Goal: Check status: Check status

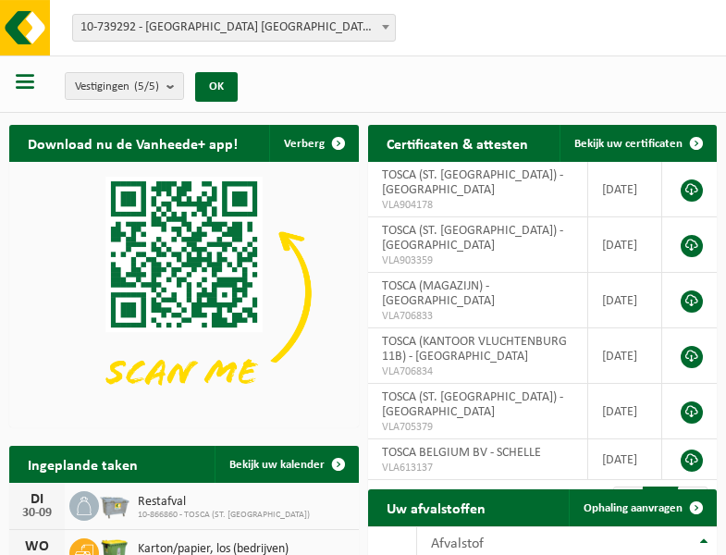
click at [386, 27] on b at bounding box center [385, 27] width 7 height 5
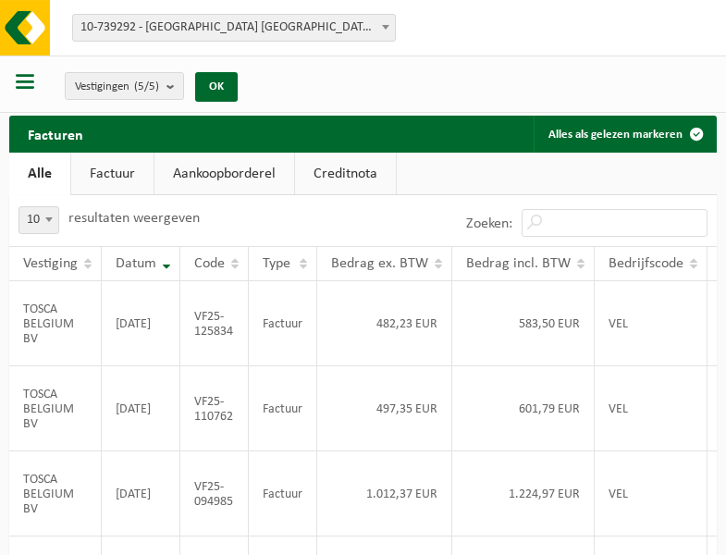
click at [386, 27] on b at bounding box center [385, 27] width 7 height 5
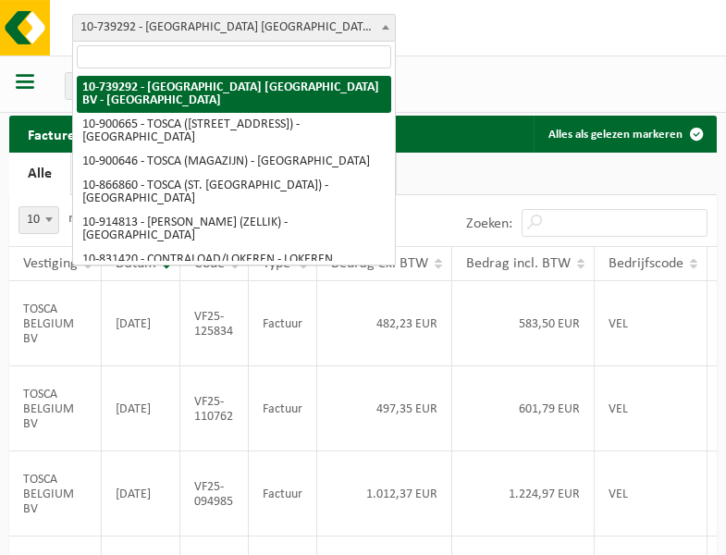
select select "119212"
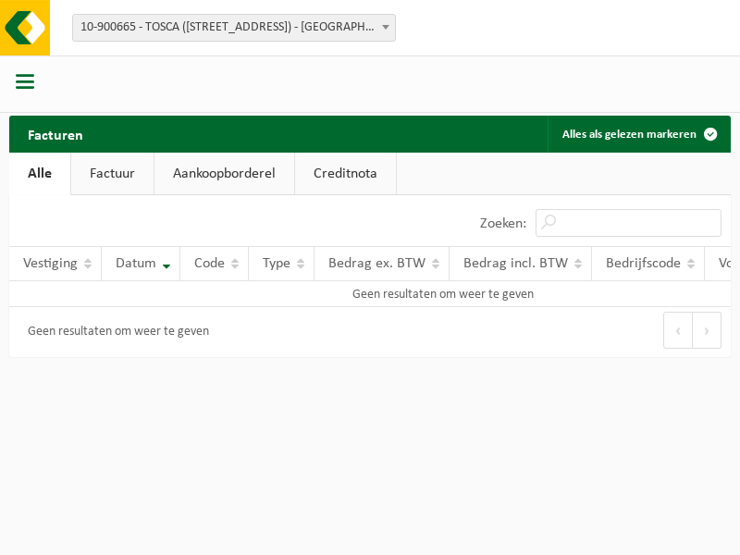
click at [386, 27] on b at bounding box center [385, 27] width 7 height 5
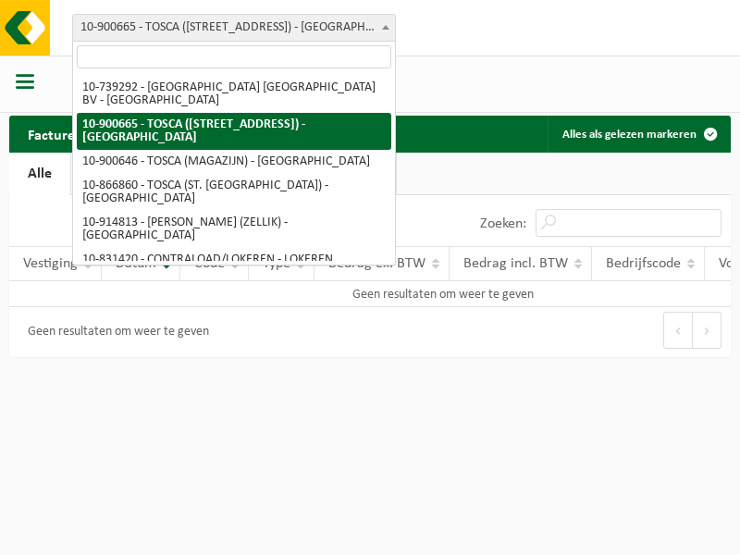
select select "119209"
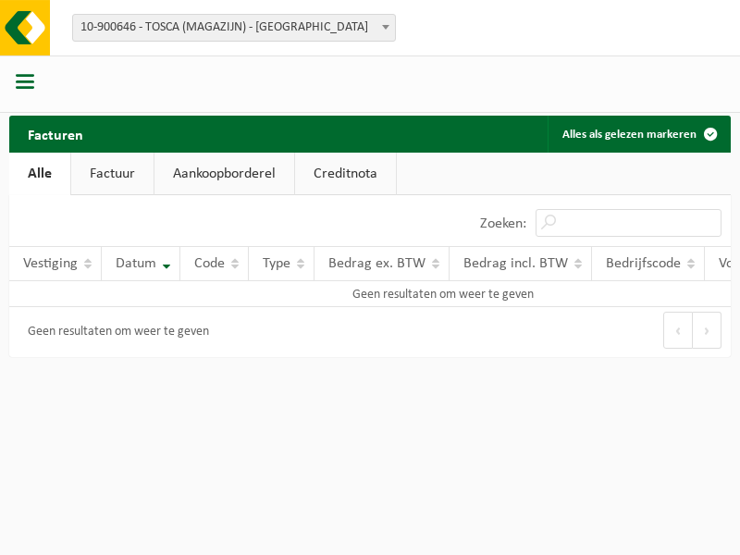
click at [386, 27] on b at bounding box center [385, 27] width 7 height 5
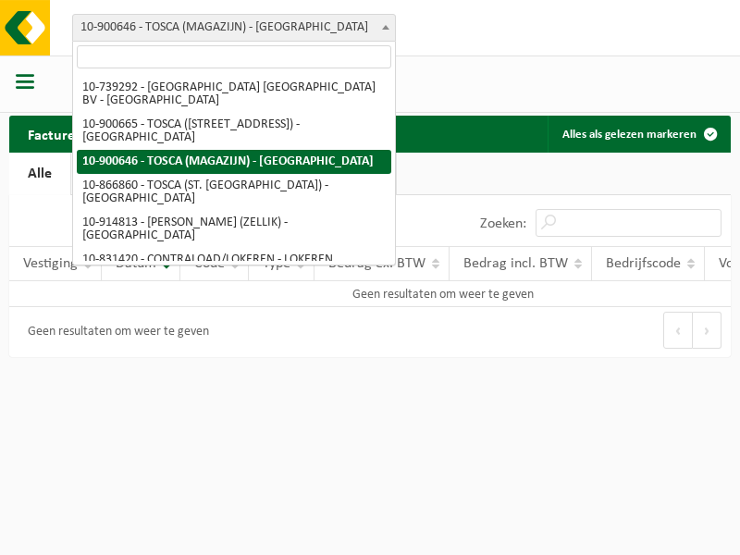
select select "103057"
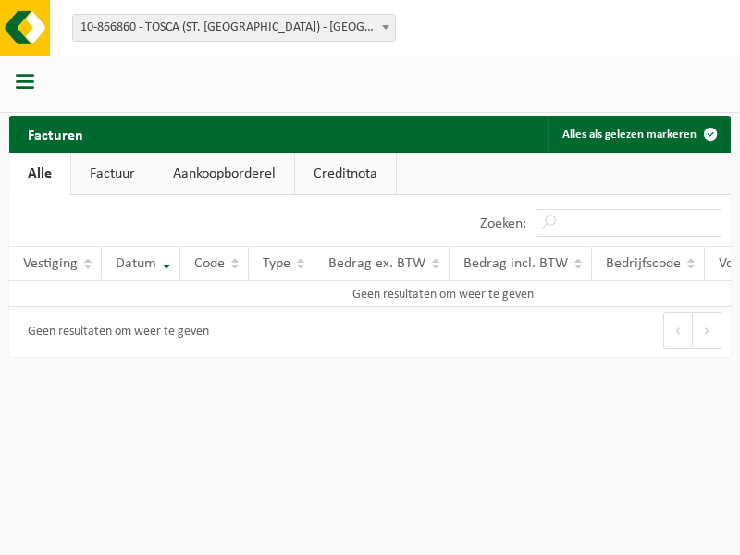
click at [386, 27] on b at bounding box center [385, 27] width 7 height 5
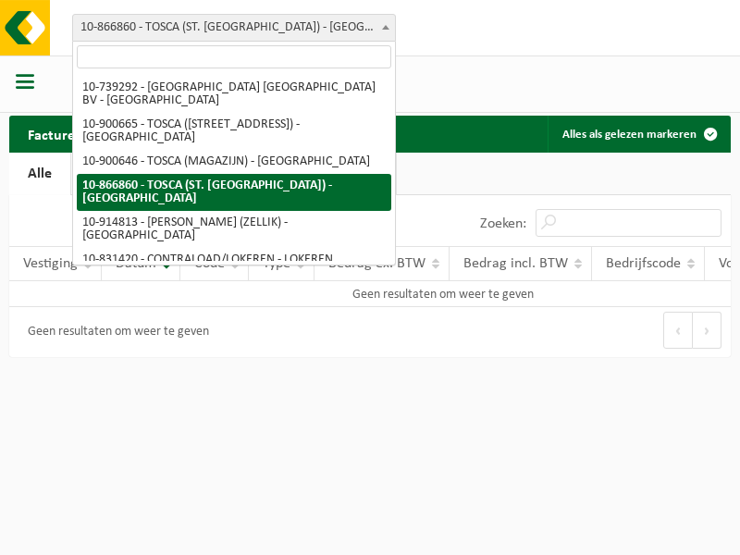
select select "126716"
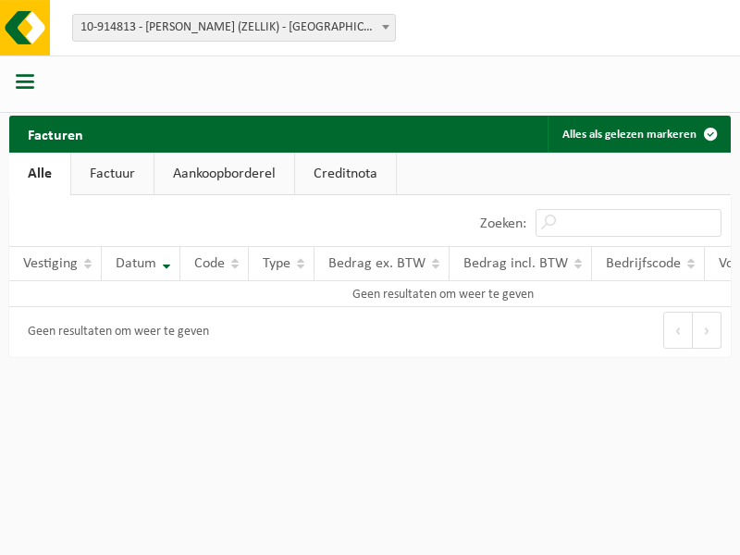
click at [386, 27] on b at bounding box center [385, 27] width 7 height 5
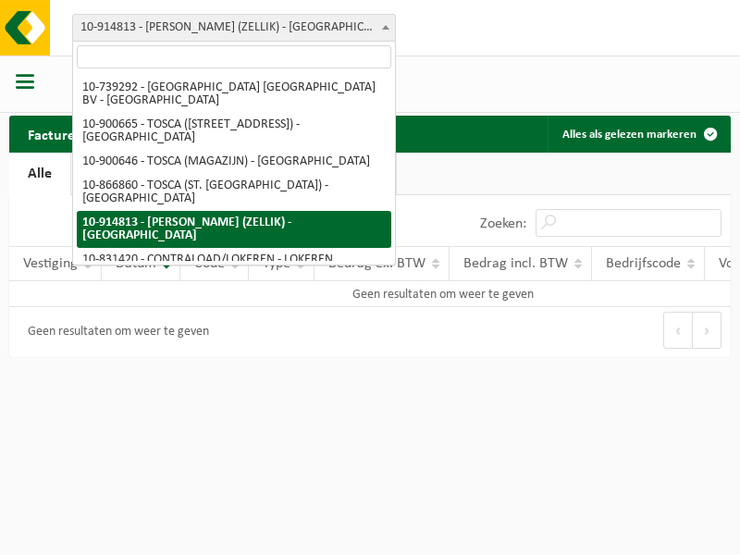
select select "88625"
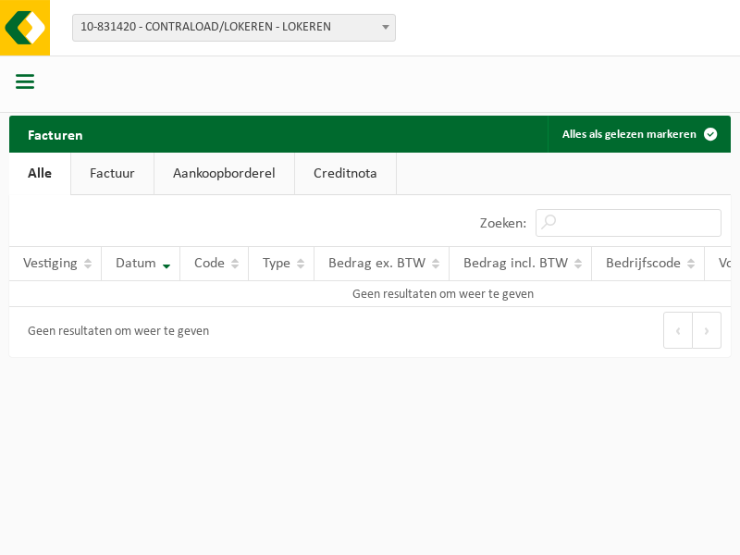
click at [386, 27] on b at bounding box center [385, 27] width 7 height 5
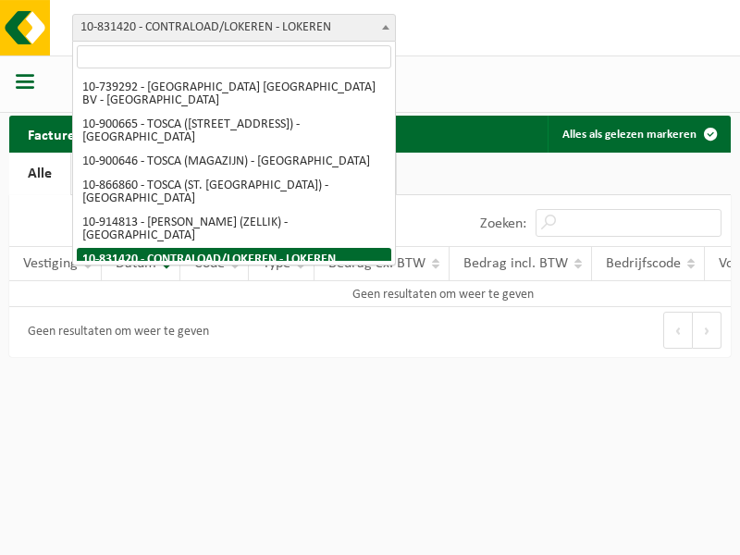
select select "99558"
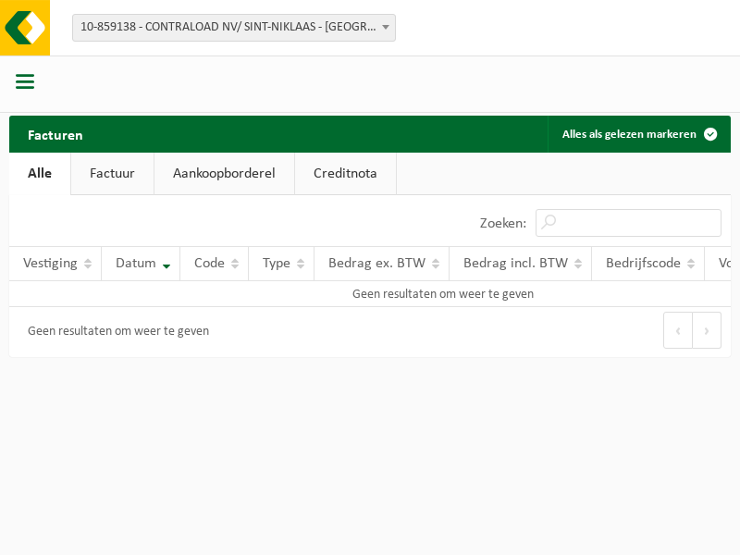
click at [386, 27] on b at bounding box center [385, 27] width 7 height 5
